Goal: Task Accomplishment & Management: Use online tool/utility

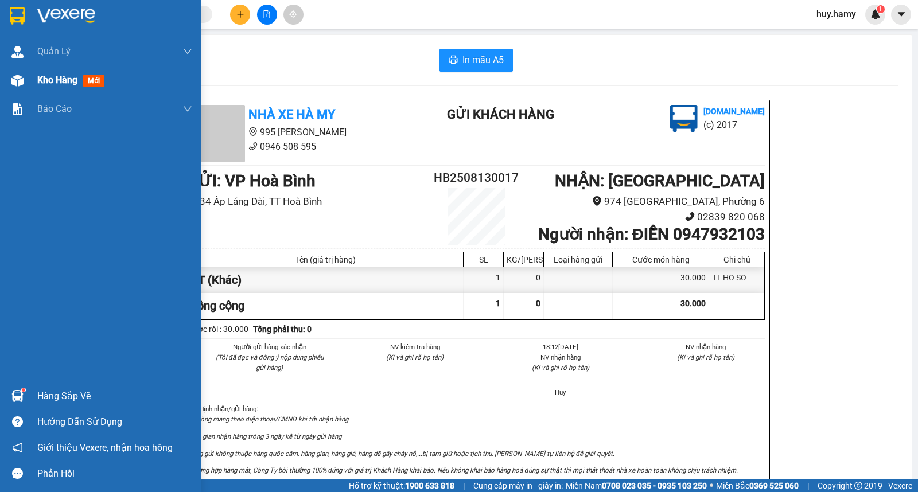
click at [60, 88] on div "Kho hàng mới" at bounding box center [114, 80] width 155 height 29
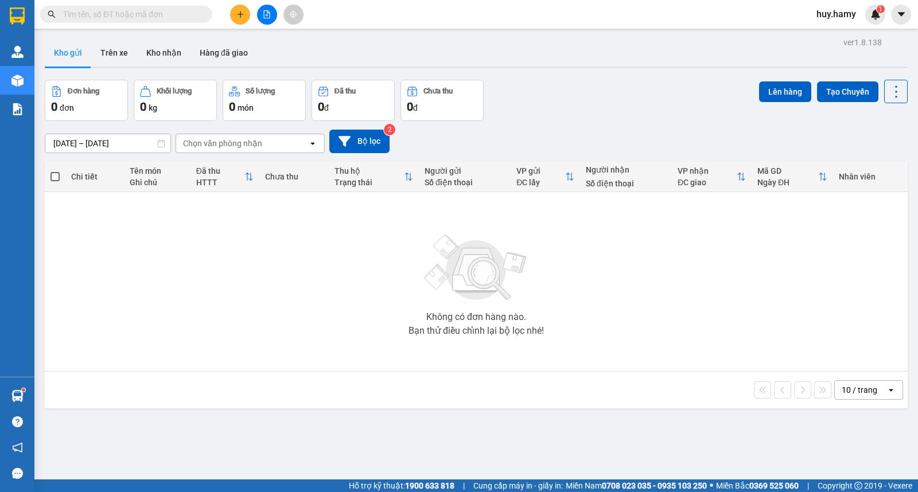
click at [67, 54] on button "Kho gửi" at bounding box center [68, 53] width 46 height 28
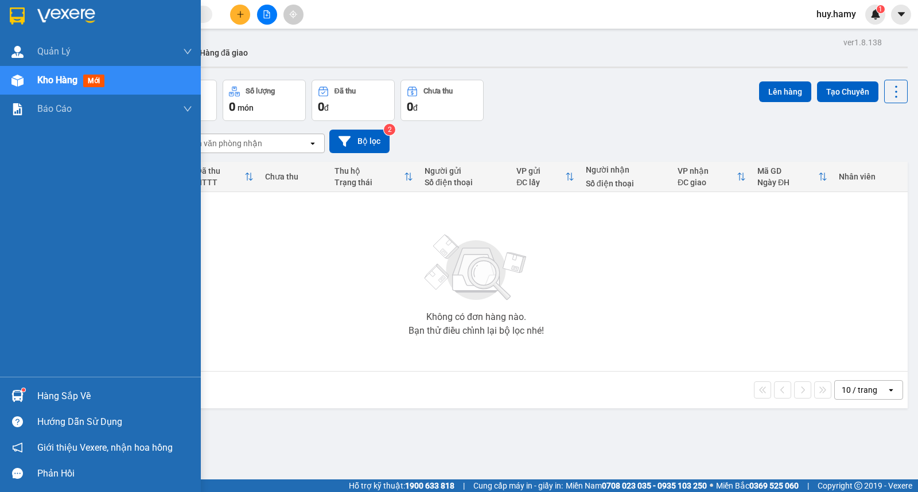
click at [69, 392] on div "Hàng sắp về" at bounding box center [114, 396] width 155 height 17
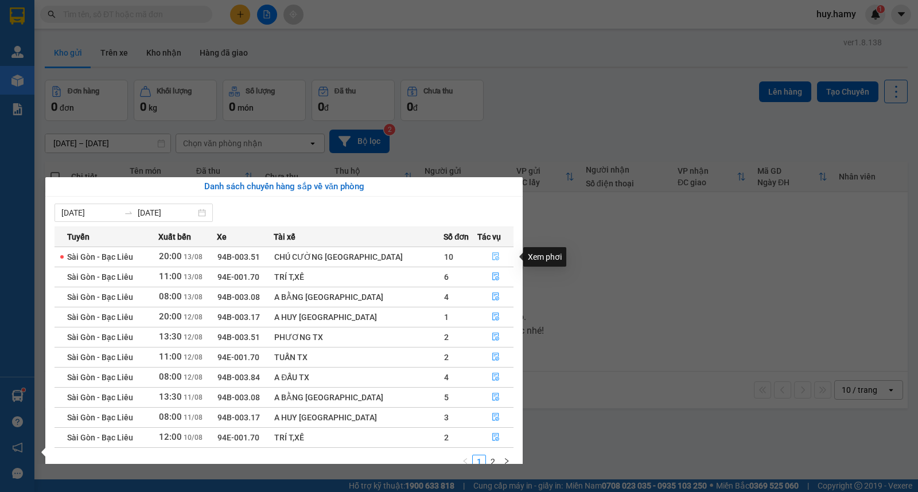
click at [495, 258] on icon "file-done" at bounding box center [496, 256] width 8 height 8
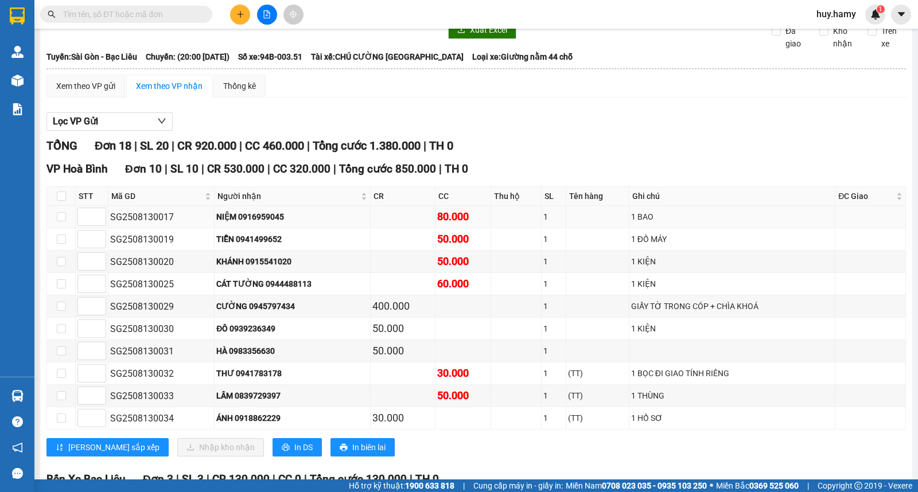
scroll to position [64, 0]
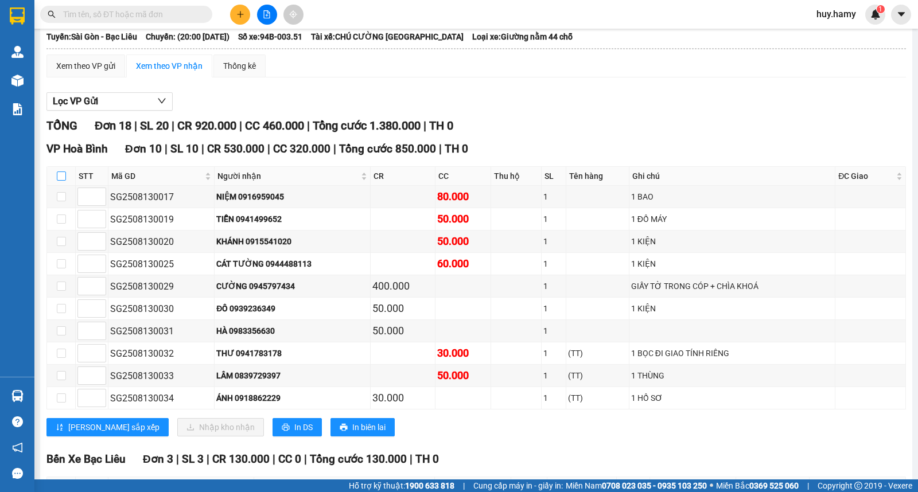
click at [62, 181] on input "checkbox" at bounding box center [61, 176] width 9 height 9
checkbox input "true"
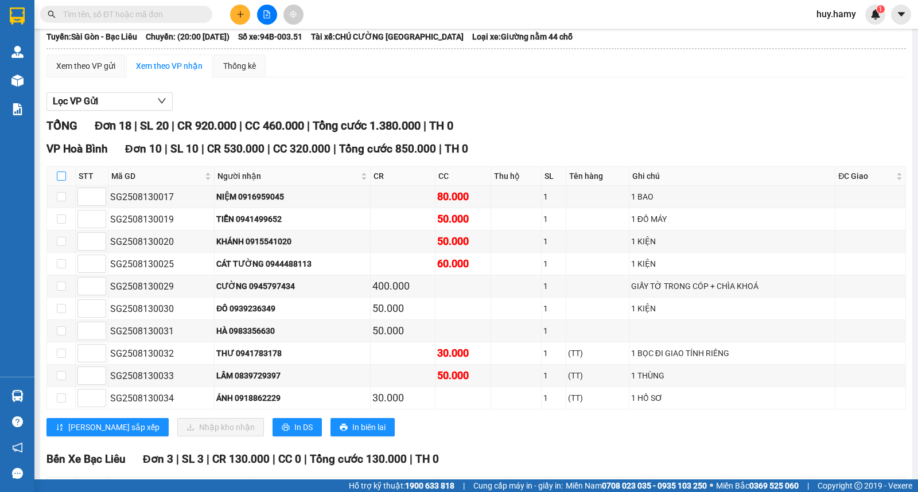
checkbox input "true"
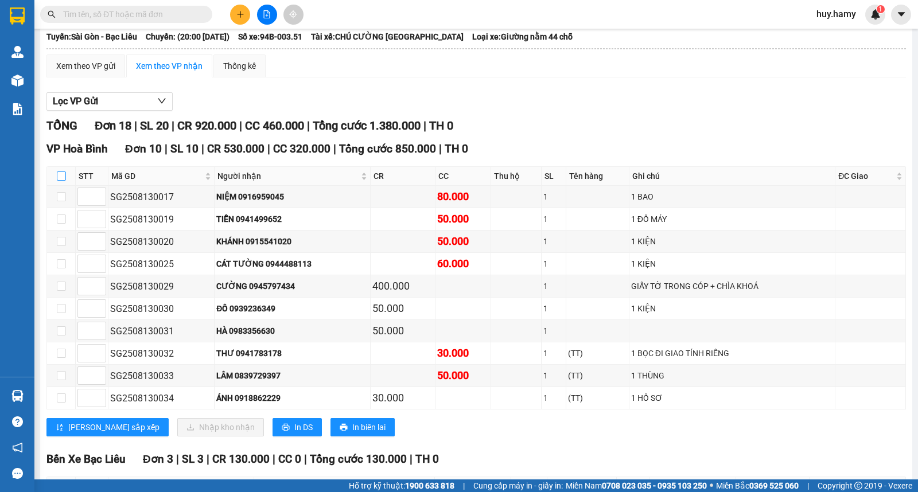
checkbox input "true"
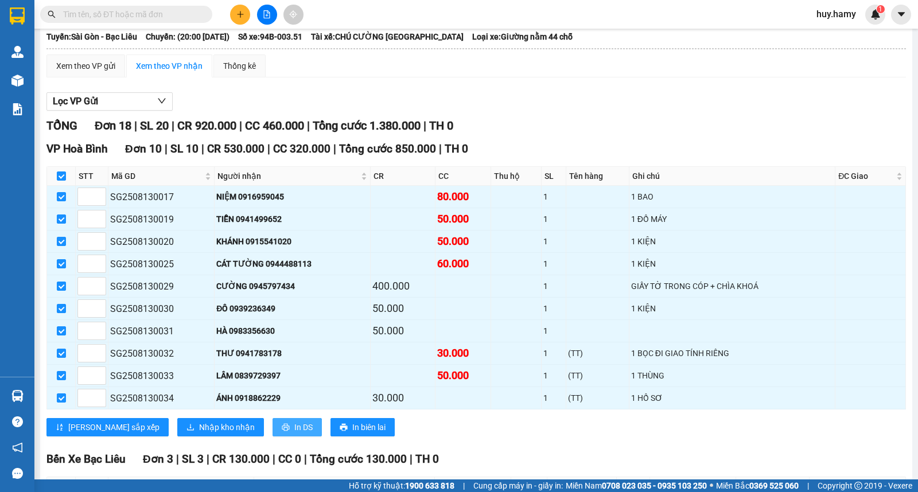
click at [294, 434] on span "In DS" at bounding box center [303, 427] width 18 height 13
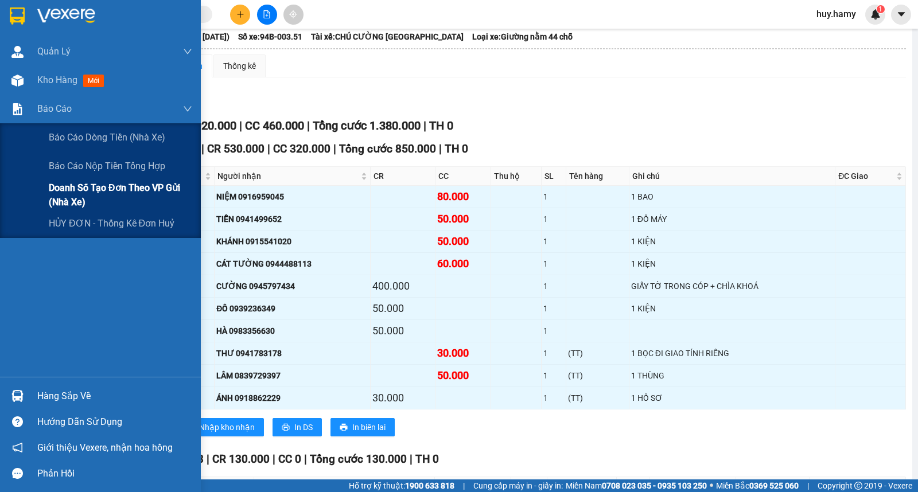
click at [118, 190] on span "Doanh số tạo đơn theo VP gửi (nhà xe)" at bounding box center [120, 195] width 143 height 29
